Goal: Answer question/provide support: Share knowledge or assist other users

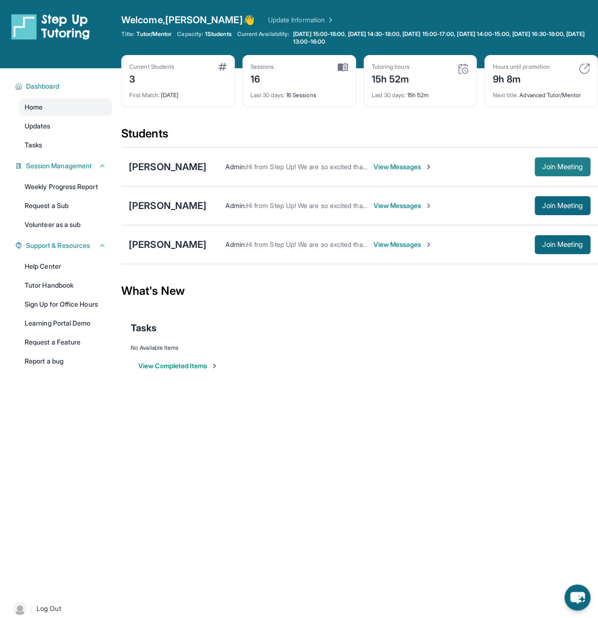
click at [556, 170] on button "Join Meeting" at bounding box center [563, 166] width 56 height 19
click at [153, 172] on div "[PERSON_NAME]" at bounding box center [168, 166] width 78 height 13
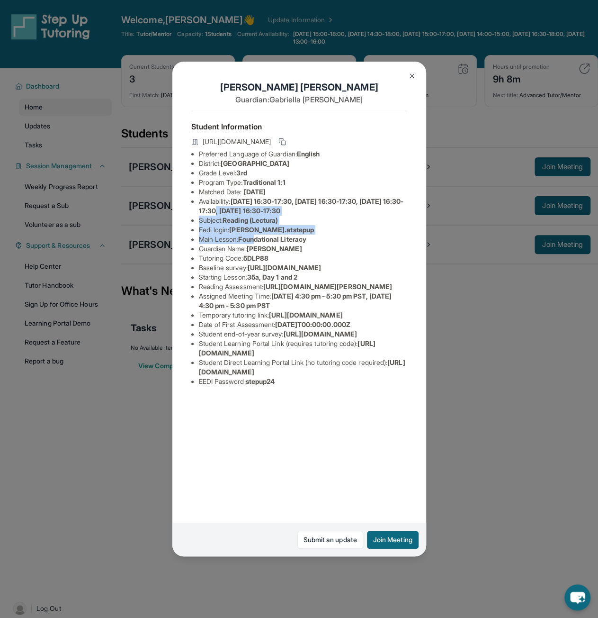
drag, startPoint x: 265, startPoint y: 224, endPoint x: 252, endPoint y: 244, distance: 24.3
click at [256, 239] on ul "Preferred Language of Guardian: English District: [GEOGRAPHIC_DATA] Unified Sch…" at bounding box center [299, 267] width 216 height 237
click at [312, 255] on li "Tutoring Code : 5DLP88" at bounding box center [303, 257] width 208 height 9
click at [256, 232] on span "[PERSON_NAME].atstepup" at bounding box center [271, 229] width 85 height 8
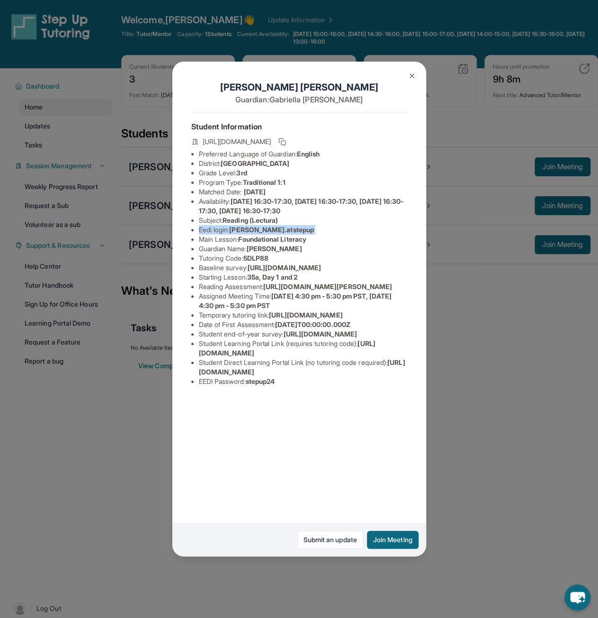
click at [256, 232] on span "[PERSON_NAME].atstepup" at bounding box center [271, 229] width 85 height 8
click at [341, 243] on li "Main Lesson : Foundational Literacy" at bounding box center [303, 238] width 208 height 9
drag, startPoint x: 232, startPoint y: 229, endPoint x: 316, endPoint y: 231, distance: 84.3
click at [316, 231] on li "Eedi login : [PERSON_NAME].atstepup" at bounding box center [303, 229] width 208 height 9
copy span "[PERSON_NAME].atstepup"
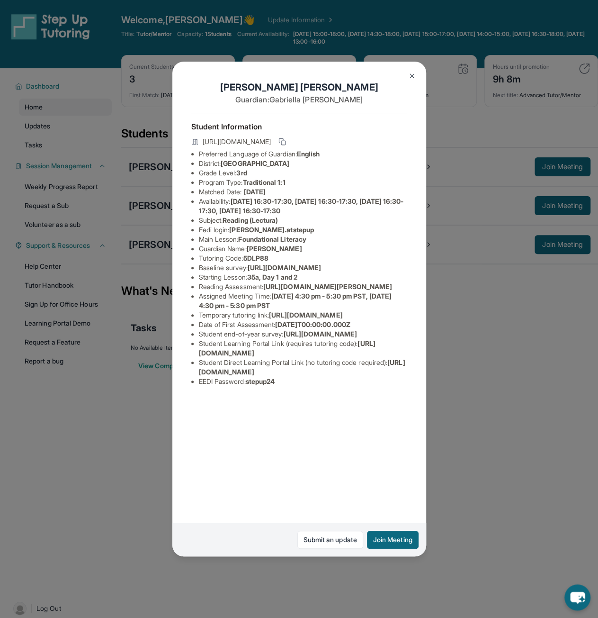
click at [266, 385] on span "stepup24" at bounding box center [260, 381] width 29 height 8
copy span "stepup24"
click at [410, 73] on img at bounding box center [412, 76] width 8 height 8
